Goal: Task Accomplishment & Management: Use online tool/utility

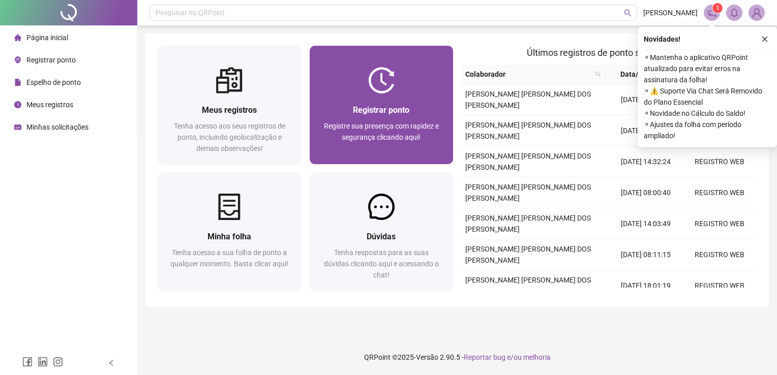
click at [405, 140] on span "Registre sua presença com rapidez e segurança clicando aqui!" at bounding box center [381, 131] width 115 height 19
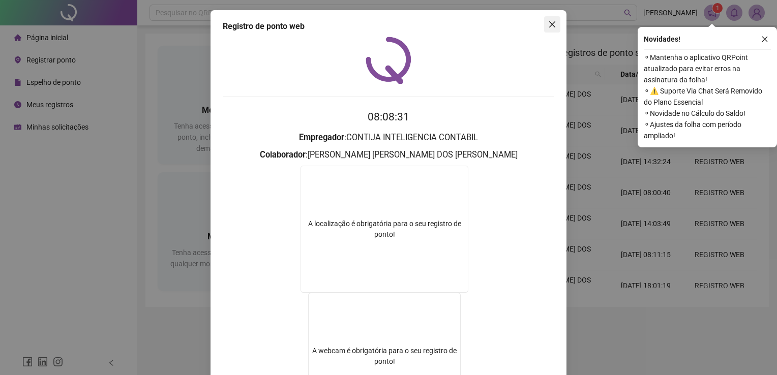
click at [551, 25] on icon "close" at bounding box center [552, 24] width 8 height 8
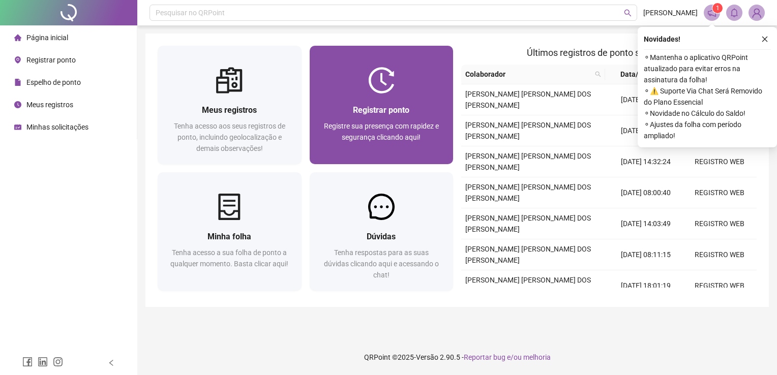
click at [413, 80] on div at bounding box center [381, 80] width 144 height 26
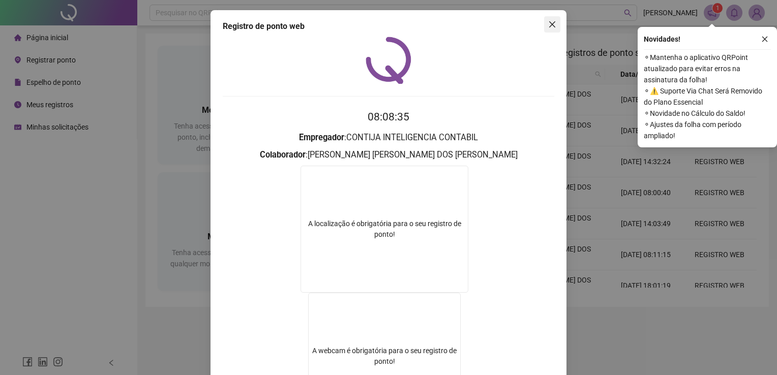
click at [548, 26] on icon "close" at bounding box center [552, 24] width 8 height 8
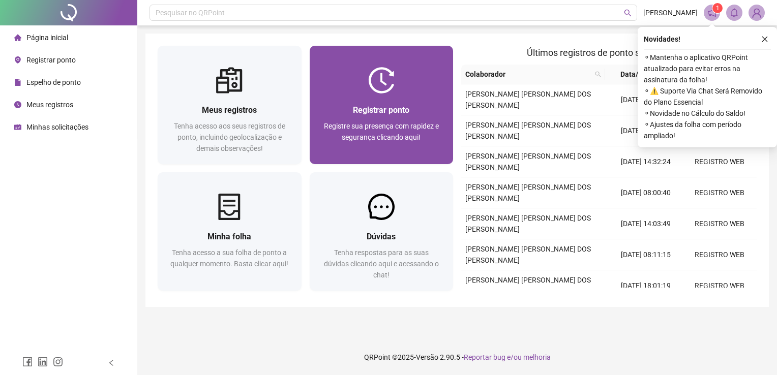
click at [389, 113] on span "Registrar ponto" at bounding box center [381, 110] width 56 height 10
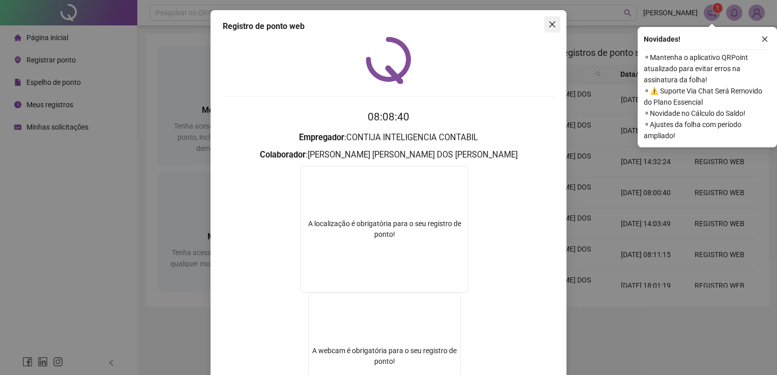
click at [548, 23] on icon "close" at bounding box center [552, 24] width 8 height 8
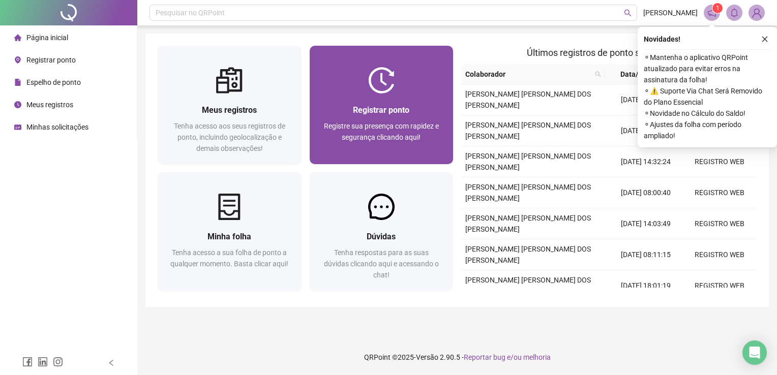
click at [405, 70] on div at bounding box center [381, 80] width 144 height 26
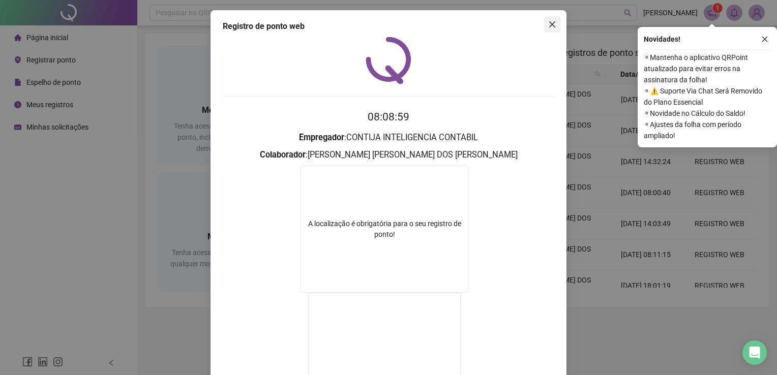
click at [552, 25] on span "Close" at bounding box center [552, 24] width 16 height 8
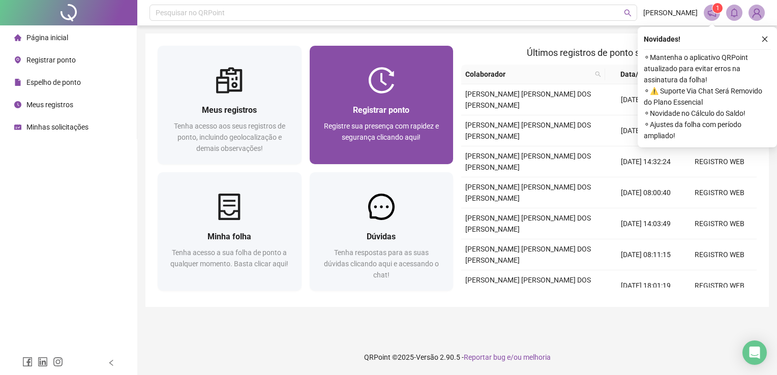
click at [402, 145] on div "Registre sua presença com rapidez e segurança clicando aqui!" at bounding box center [381, 137] width 119 height 34
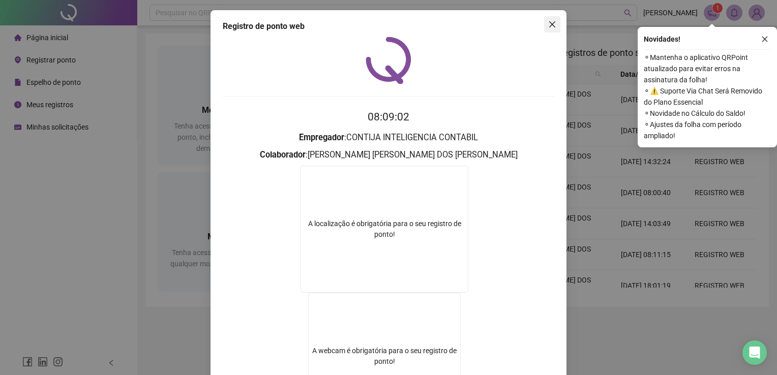
click at [544, 23] on span "Close" at bounding box center [552, 24] width 16 height 8
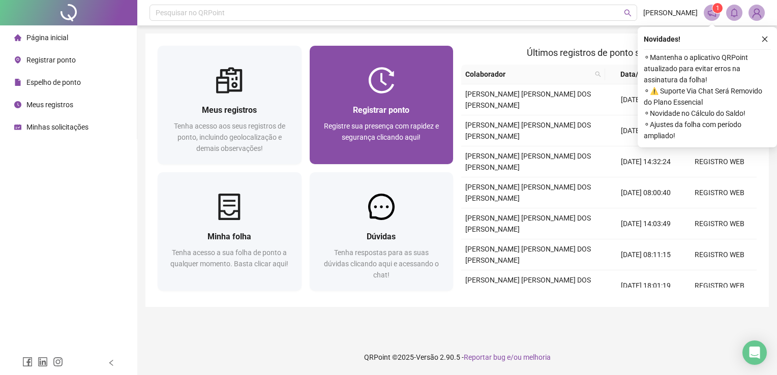
click at [400, 97] on div "Registrar ponto Registre sua presença com rapidez e segurança clicando aqui!" at bounding box center [381, 129] width 144 height 71
